Goal: Information Seeking & Learning: Learn about a topic

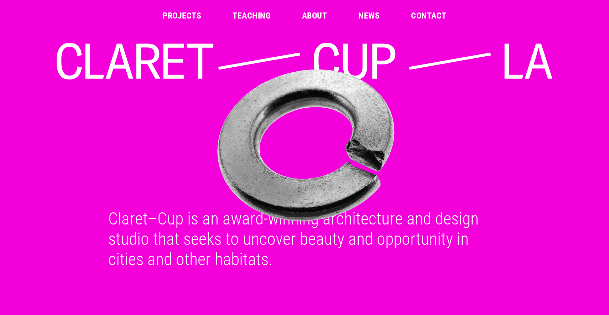
click at [254, 18] on link "Teaching" at bounding box center [251, 15] width 38 height 9
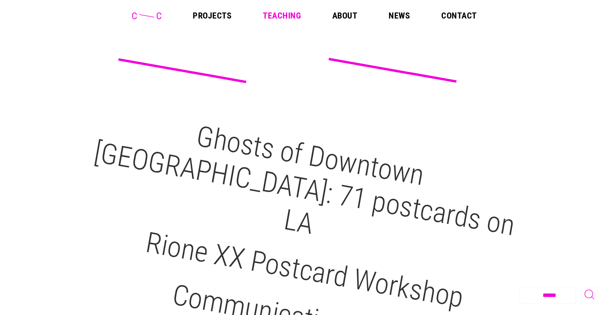
click at [343, 17] on link "About" at bounding box center [344, 15] width 25 height 9
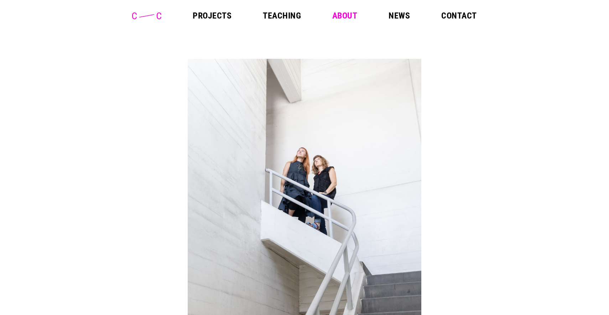
click at [398, 20] on link "News" at bounding box center [398, 15] width 21 height 9
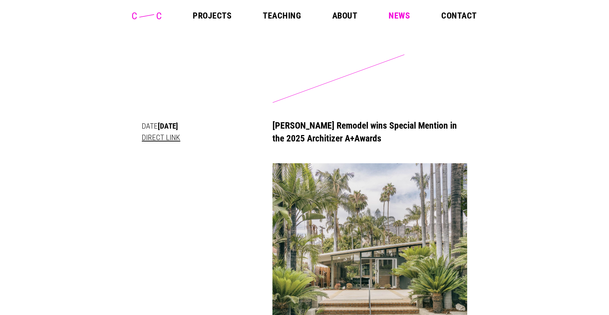
click at [284, 19] on link "Teaching" at bounding box center [282, 15] width 38 height 9
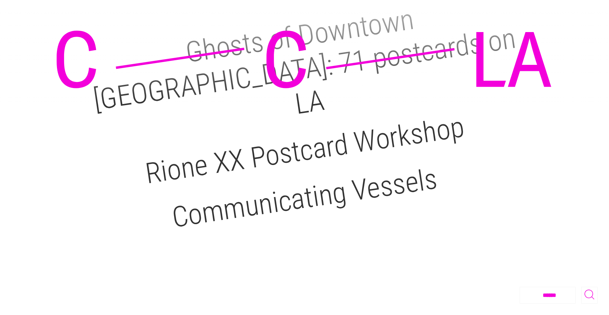
scroll to position [130, 0]
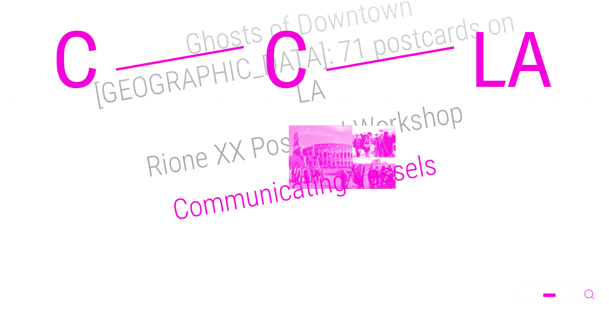
click at [342, 157] on h2 "Communicating Vessels" at bounding box center [304, 186] width 269 height 79
